Goal: Task Accomplishment & Management: Manage account settings

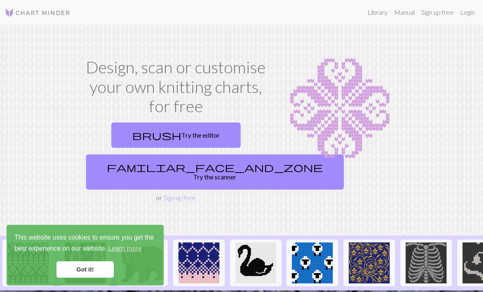
click at [465, 16] on link "Login" at bounding box center [467, 12] width 21 height 16
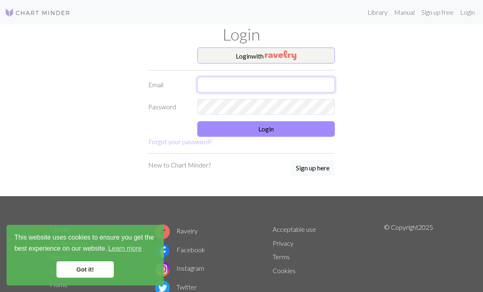
click at [289, 91] on input "text" at bounding box center [266, 85] width 138 height 16
type input "[EMAIL_ADDRESS][DOMAIN_NAME]"
click at [318, 125] on button "Login" at bounding box center [266, 129] width 138 height 16
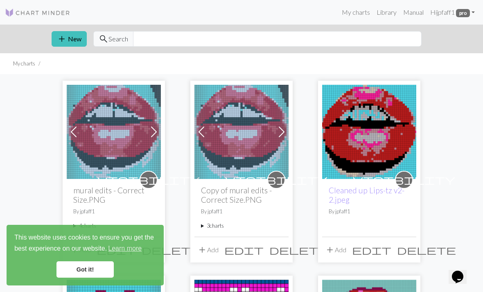
click at [435, 9] on link "Hi jpfaff1 pro" at bounding box center [452, 12] width 51 height 16
click at [441, 41] on link "Account settings" at bounding box center [444, 35] width 53 height 16
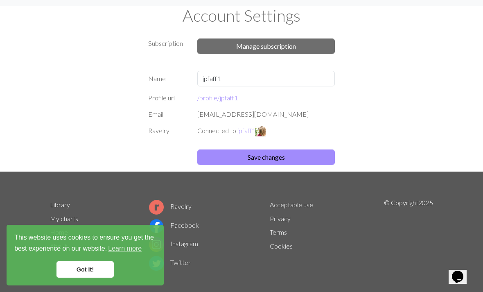
scroll to position [19, 0]
click at [309, 50] on button "Manage subscription" at bounding box center [266, 46] width 138 height 16
